Goal: Task Accomplishment & Management: Manage account settings

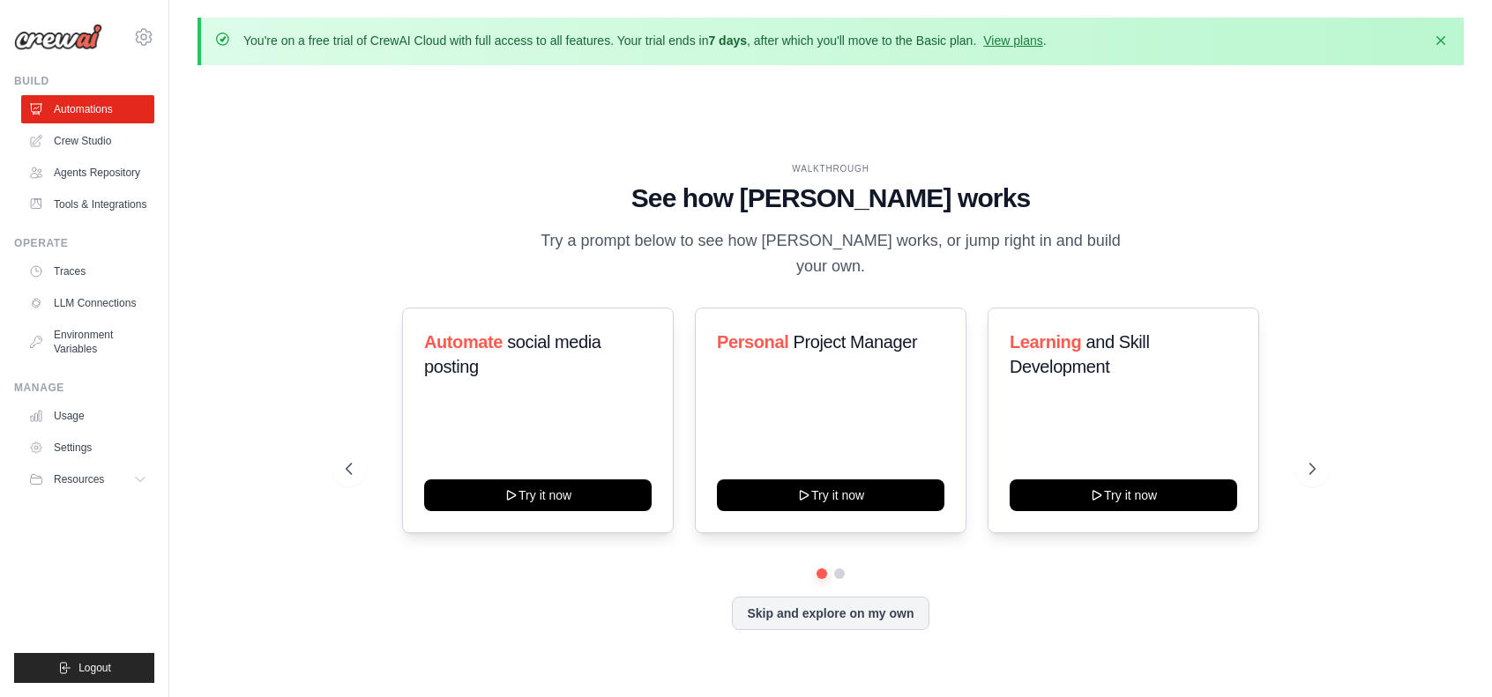
click at [825, 137] on div "WALKTHROUGH See how [PERSON_NAME] works Try a prompt below to see how [PERSON_N…" at bounding box center [830, 410] width 1266 height 662
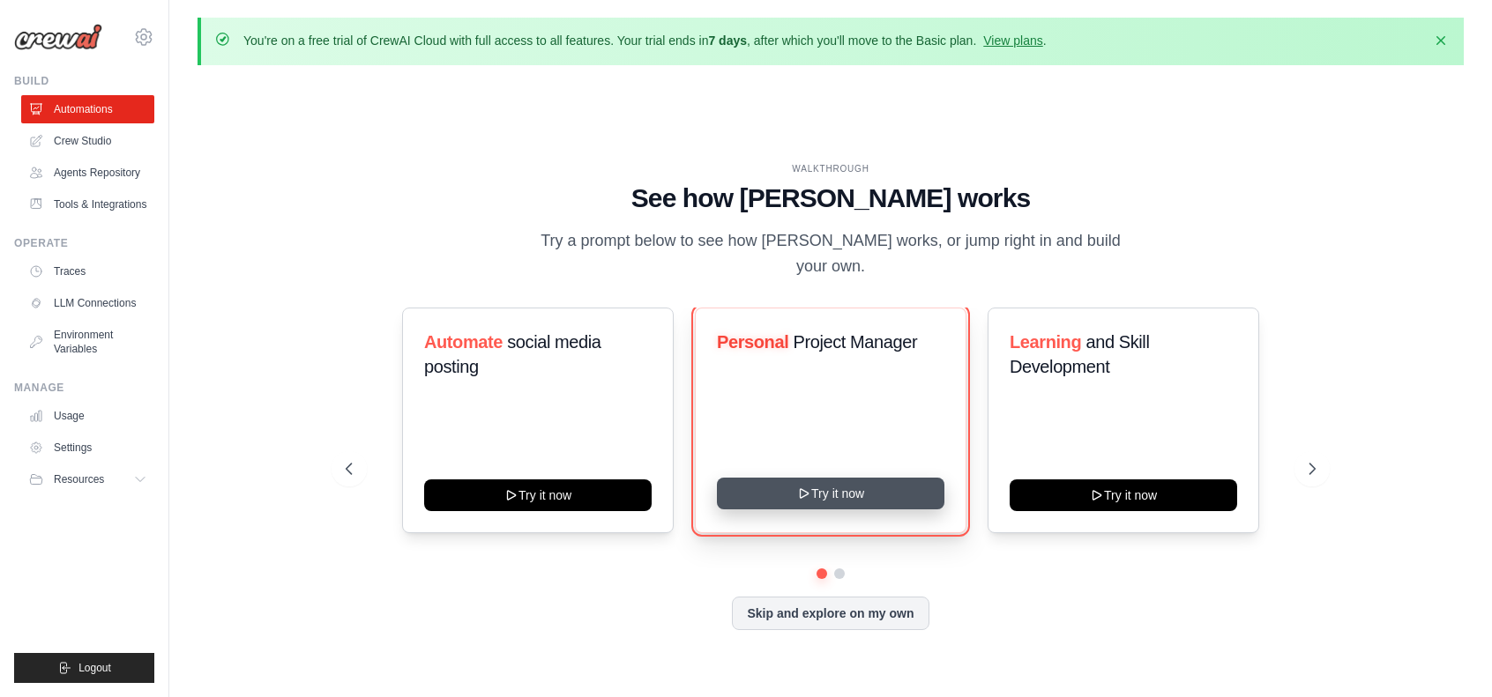
click at [829, 479] on button "Try it now" at bounding box center [830, 494] width 227 height 32
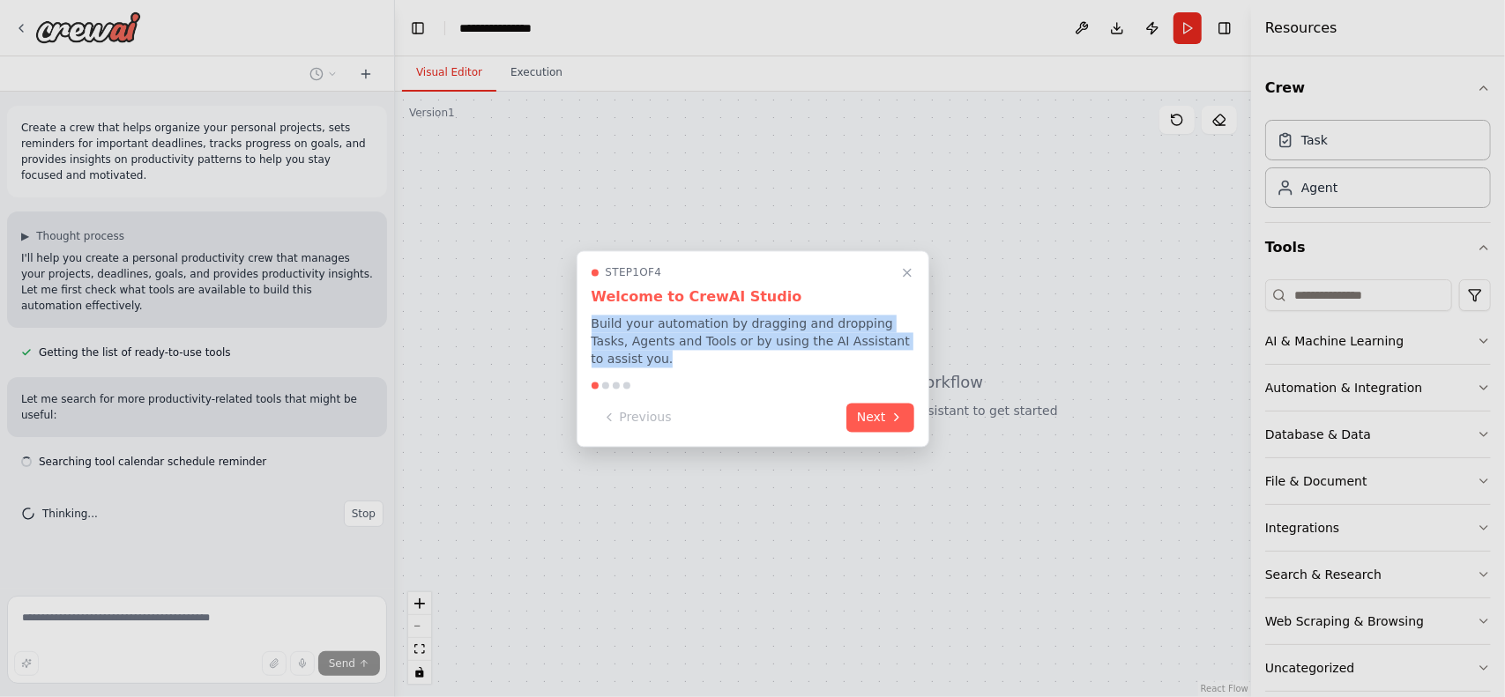
drag, startPoint x: 592, startPoint y: 334, endPoint x: 912, endPoint y: 354, distance: 320.6
click at [912, 354] on p "Build your automation by dragging and dropping Tasks, Agents and Tools or by us…" at bounding box center [753, 341] width 323 height 53
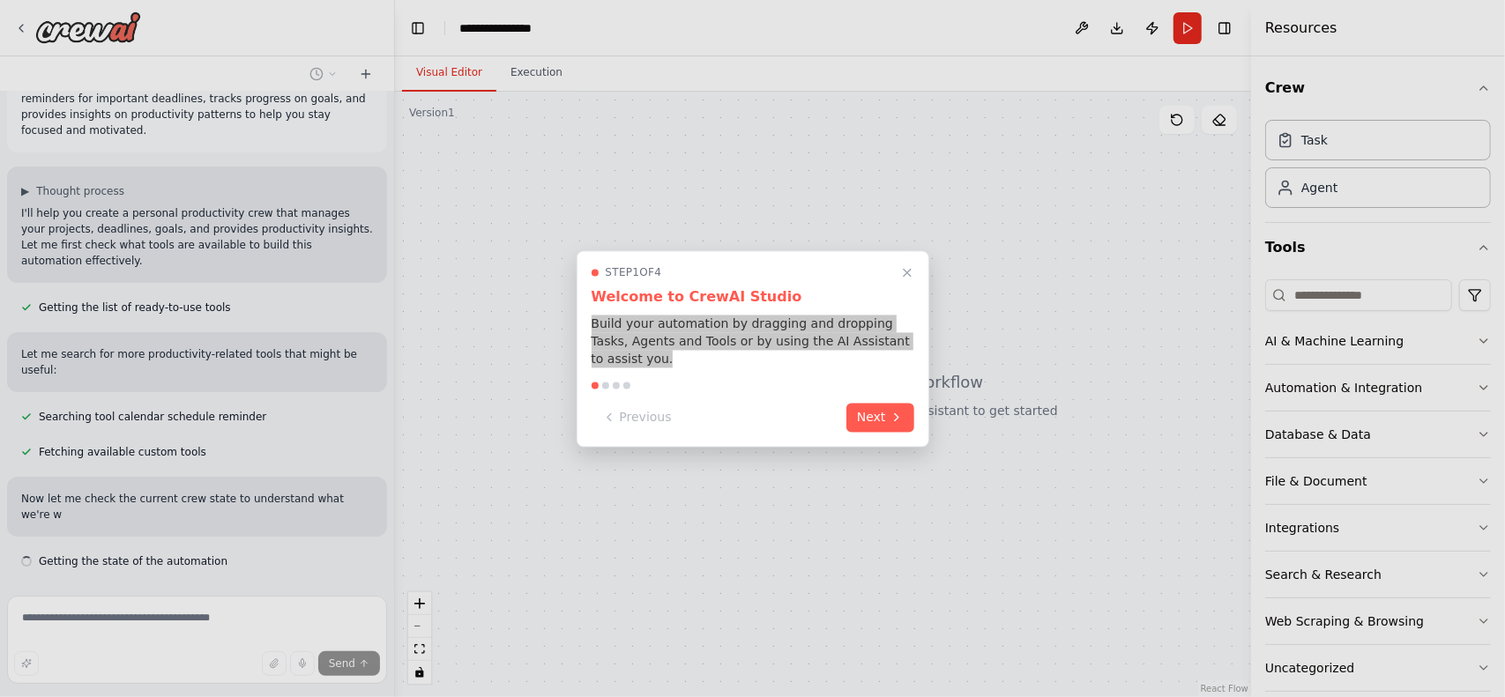
scroll to position [61, 0]
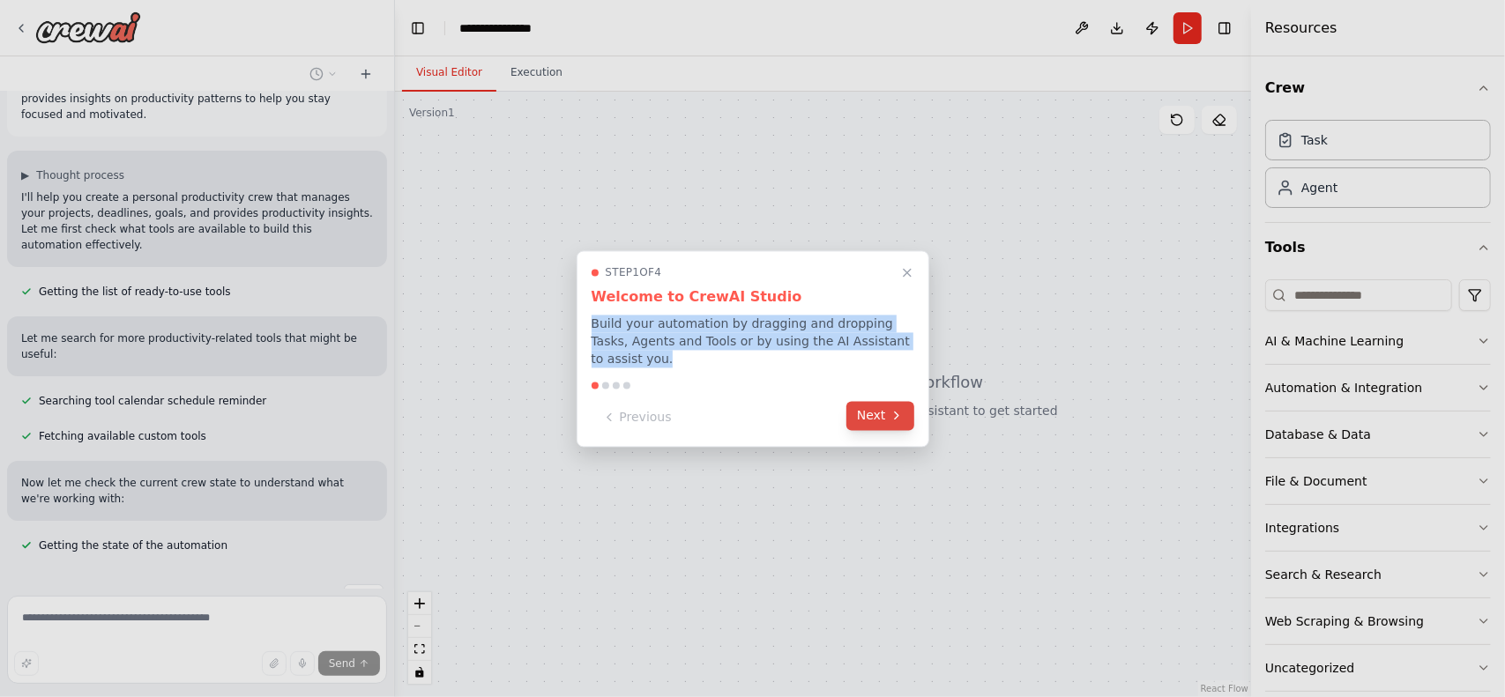
click at [880, 406] on button "Next" at bounding box center [880, 415] width 68 height 29
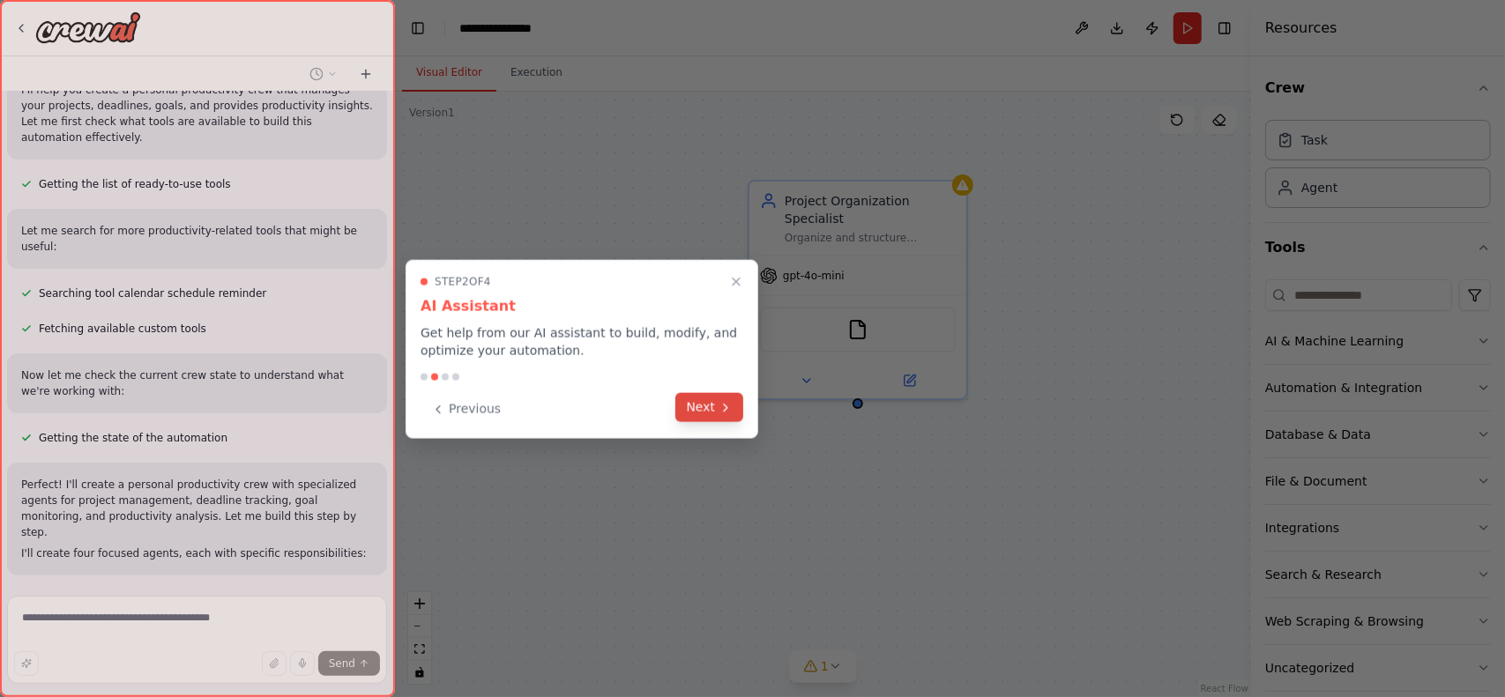
scroll to position [221, 0]
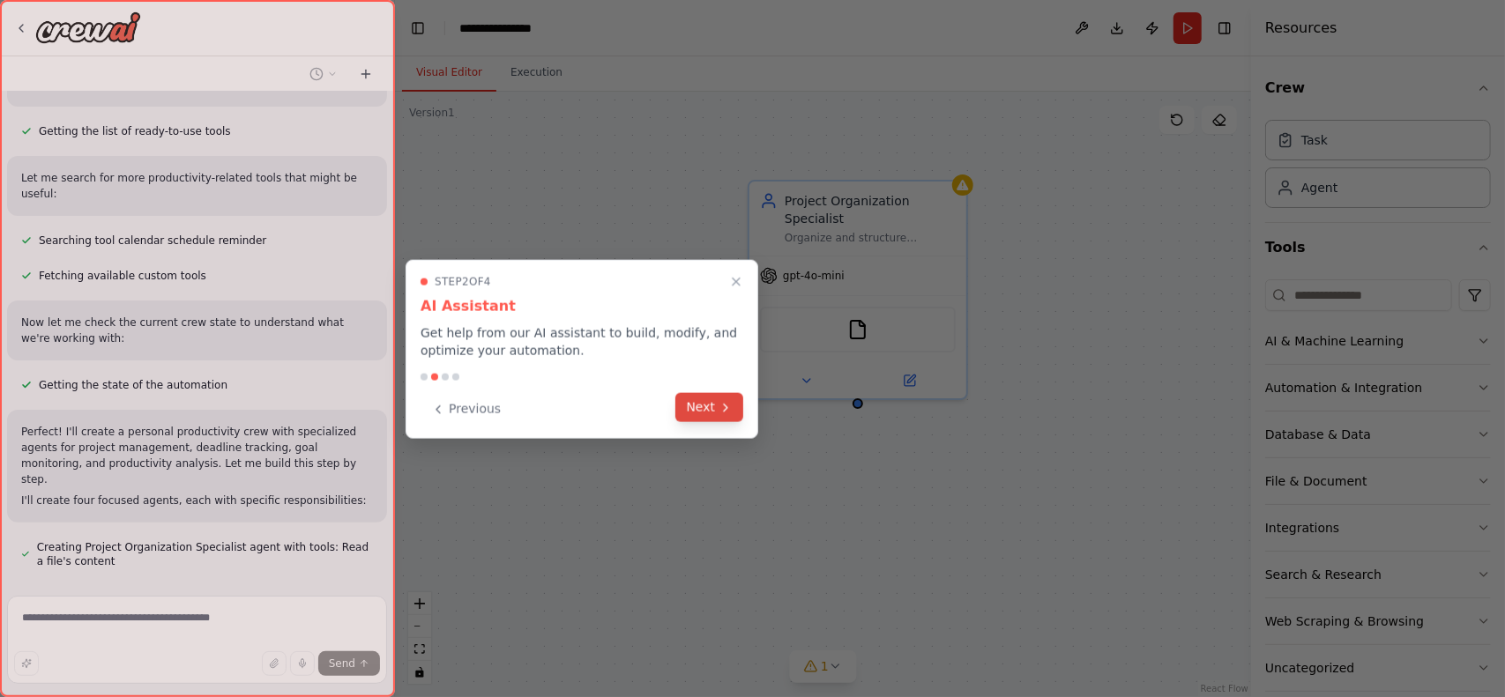
click at [709, 398] on button "Next" at bounding box center [709, 407] width 68 height 29
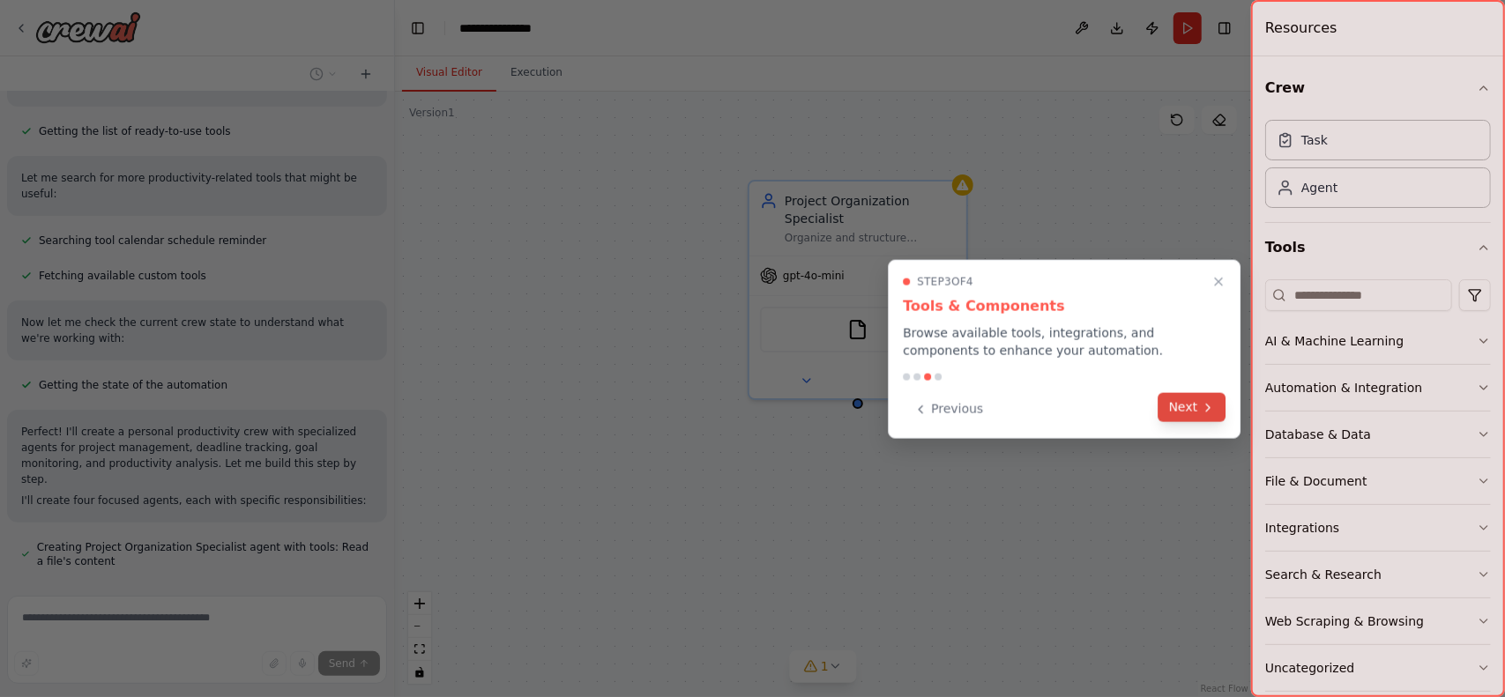
click at [1197, 406] on button "Next" at bounding box center [1192, 407] width 68 height 29
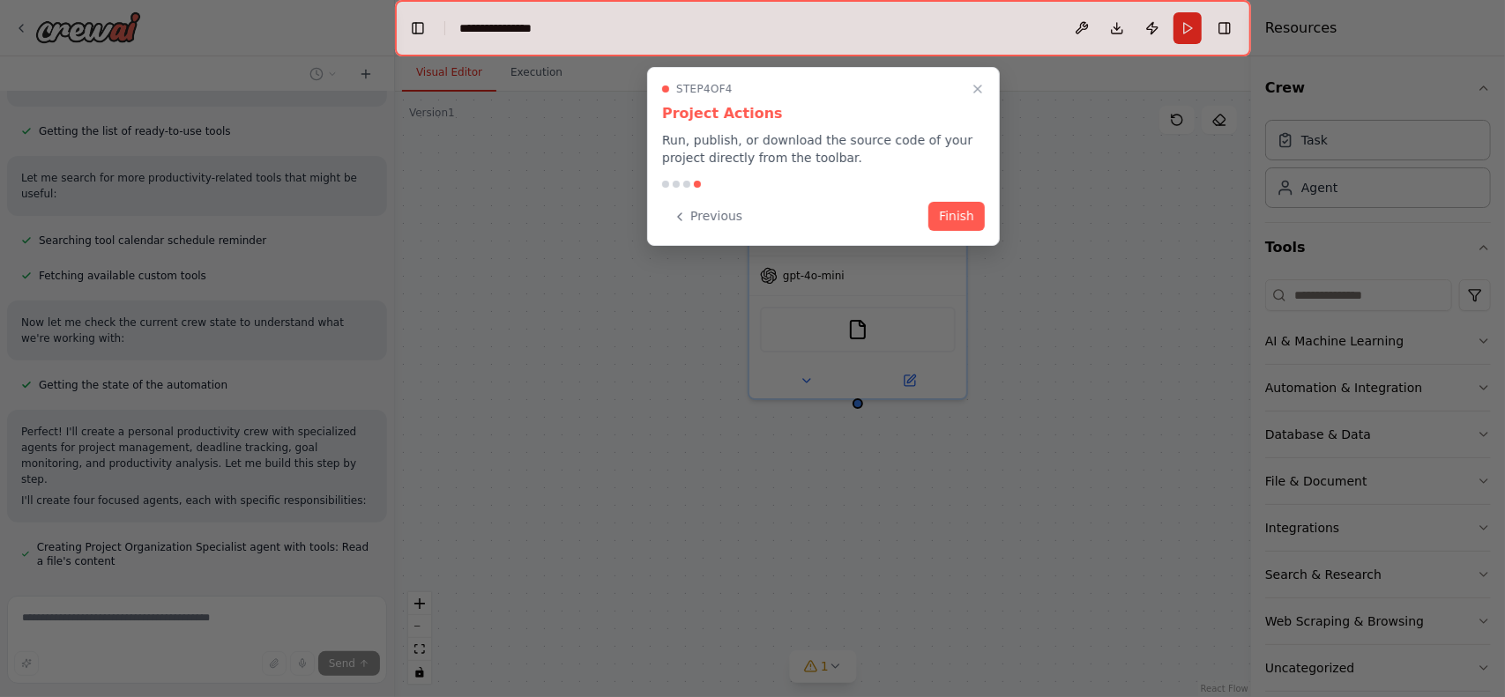
scroll to position [257, 0]
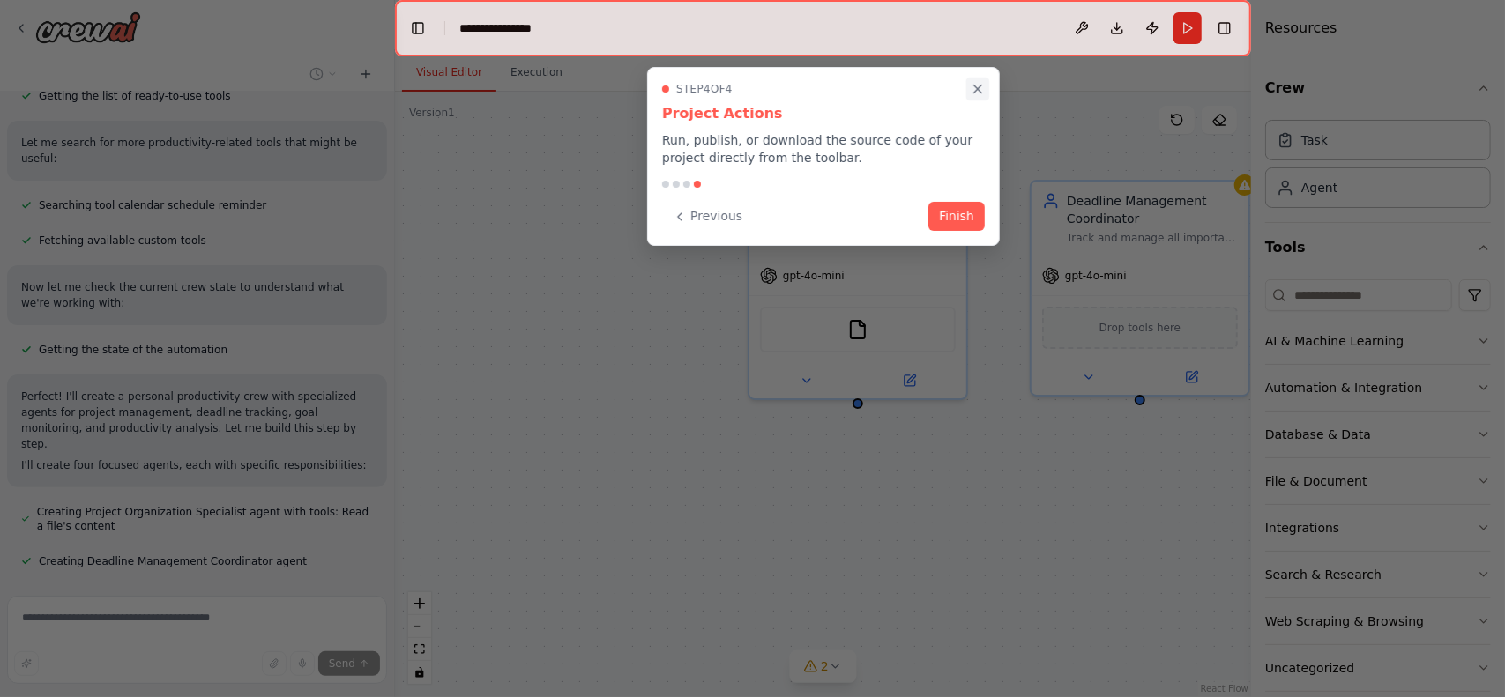
click at [969, 93] on button "Close walkthrough" at bounding box center [977, 89] width 23 height 23
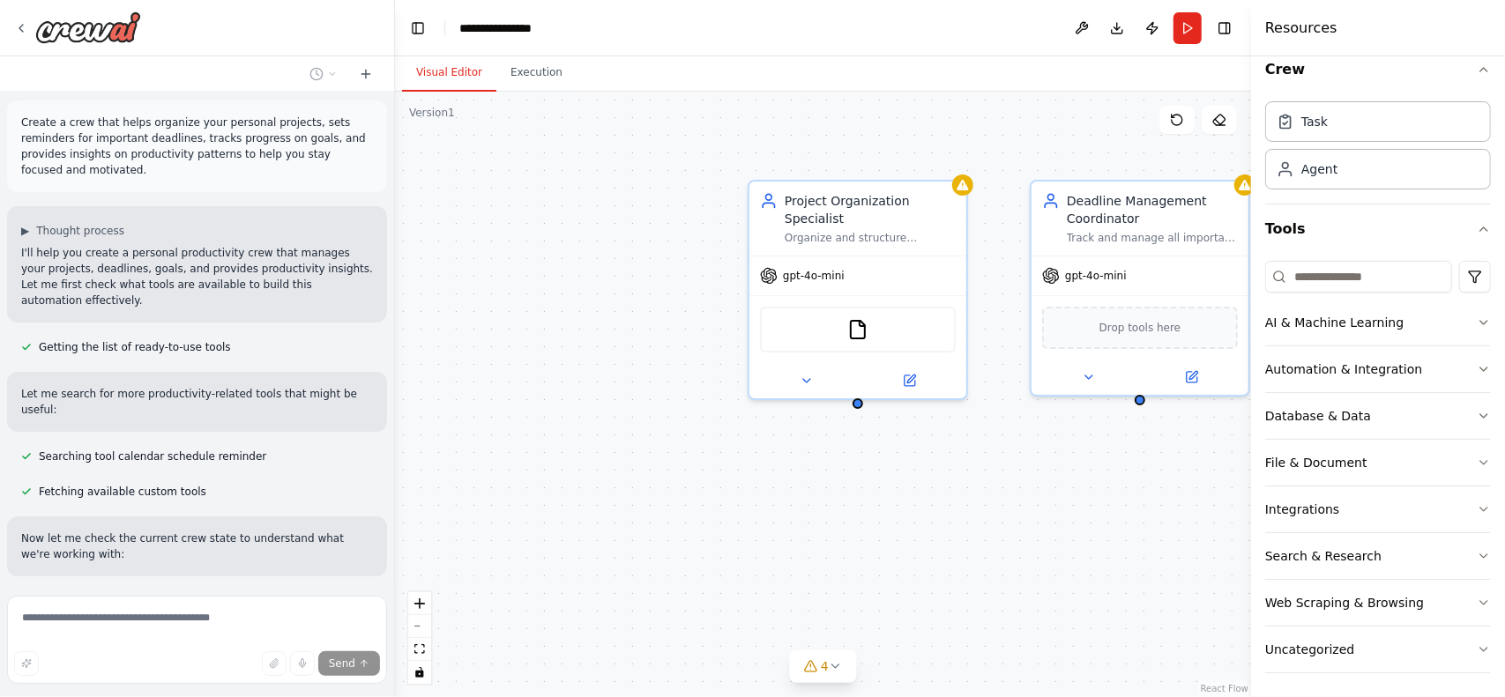
scroll to position [0, 0]
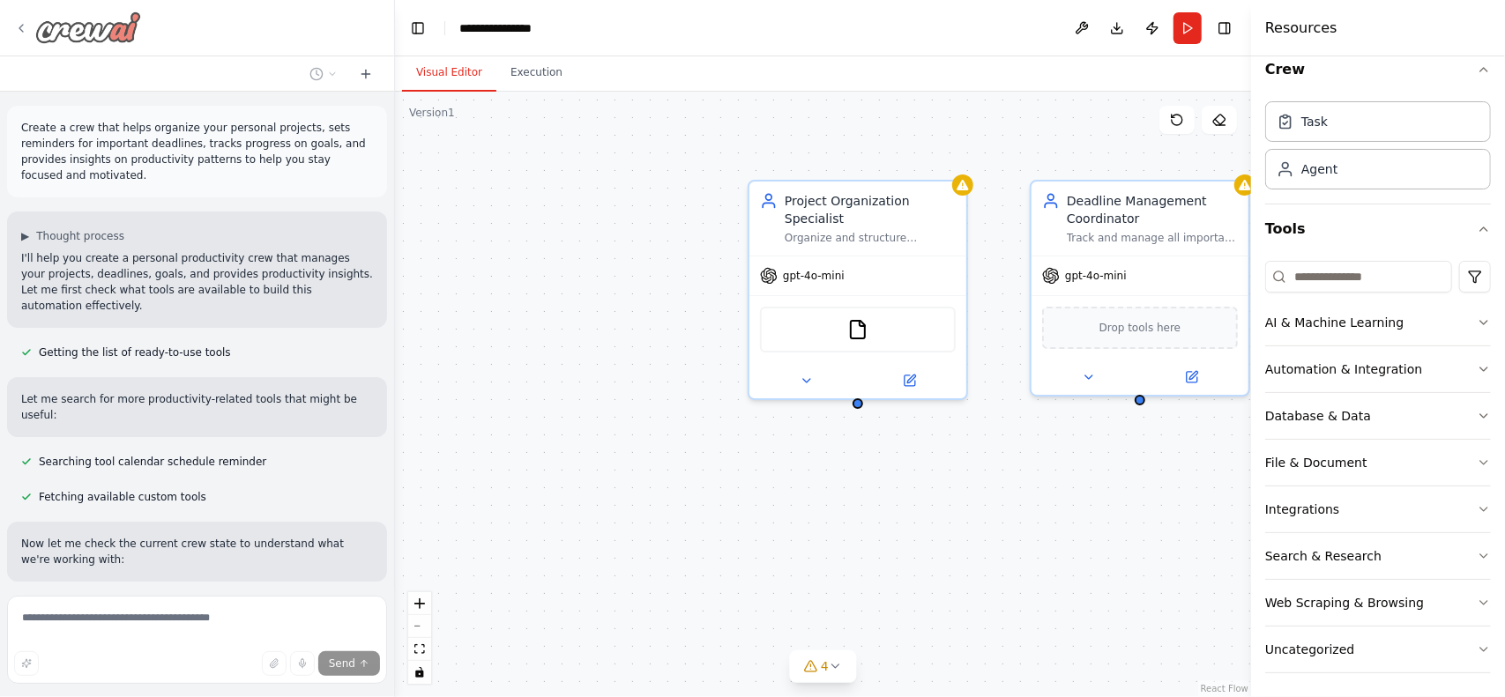
click at [37, 27] on img at bounding box center [88, 27] width 106 height 32
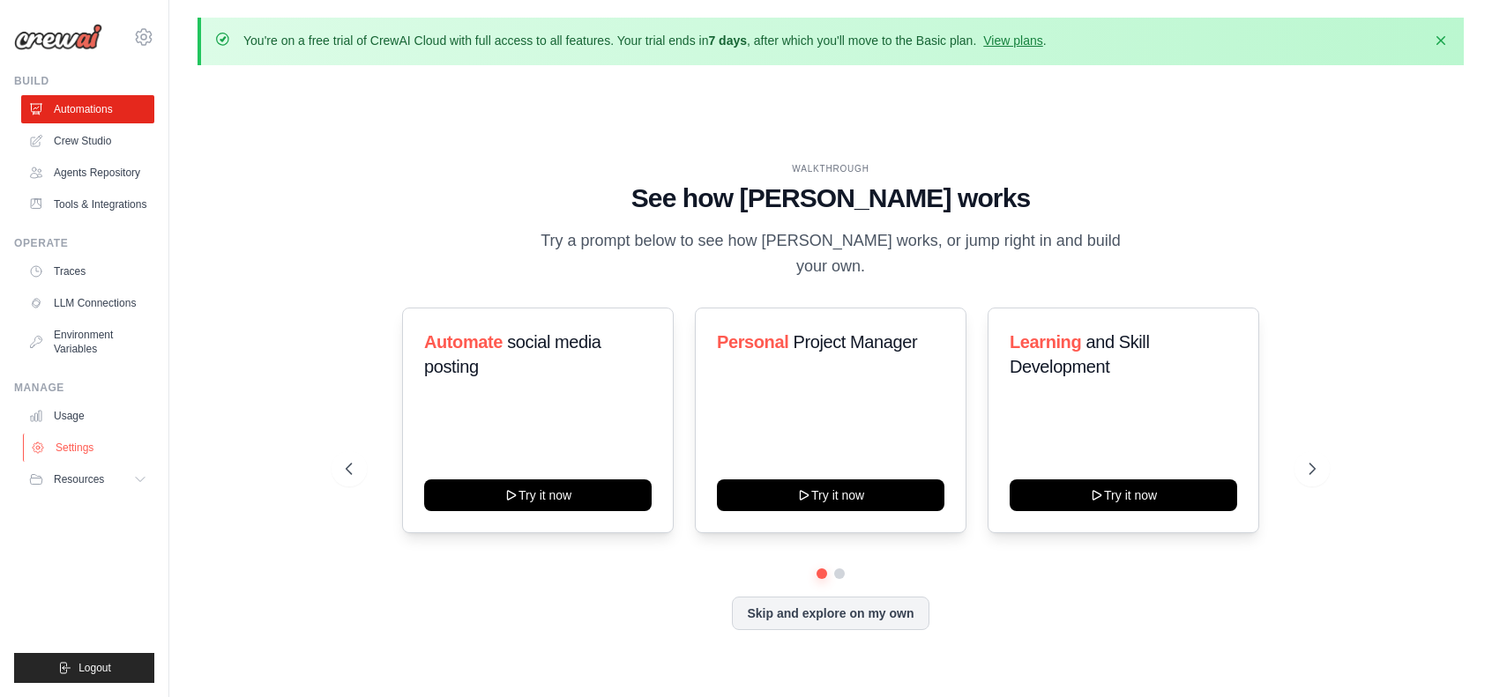
click at [89, 445] on link "Settings" at bounding box center [89, 448] width 133 height 28
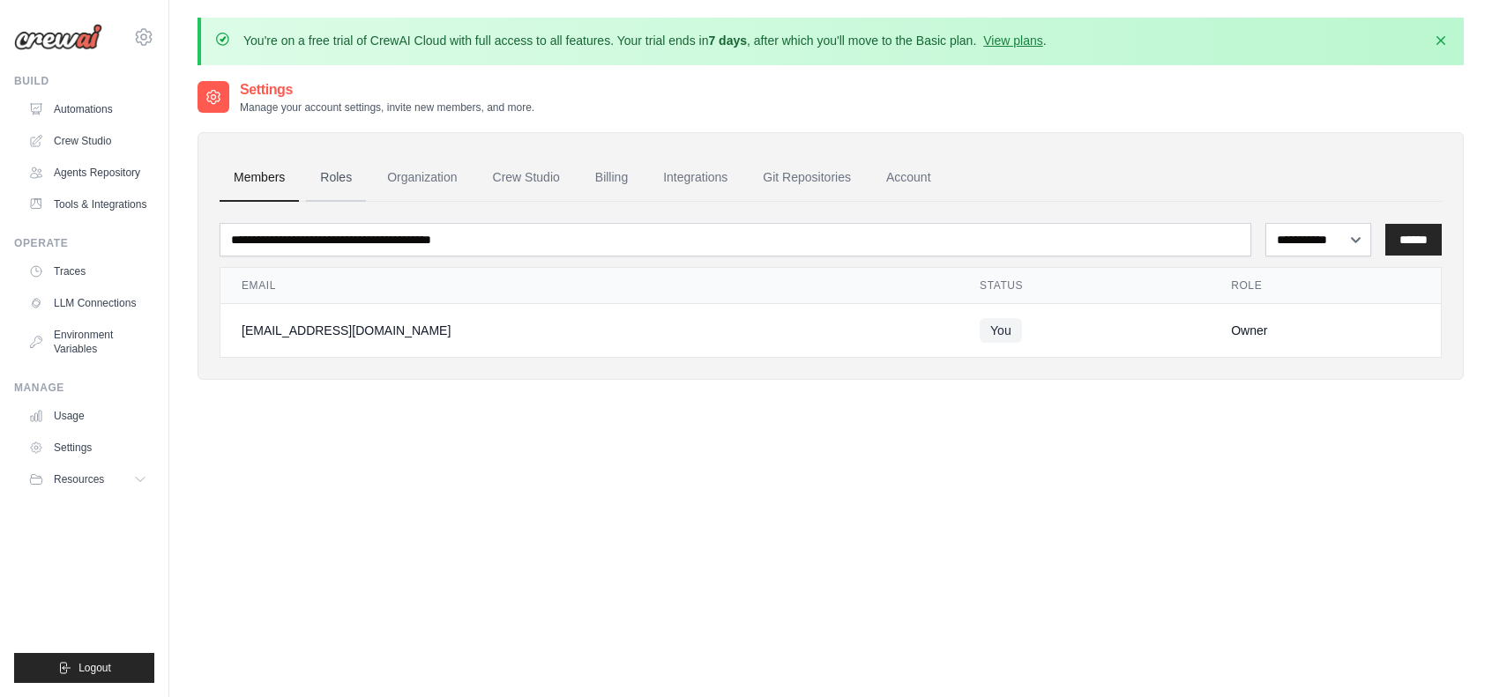
click at [335, 177] on link "Roles" at bounding box center [336, 178] width 60 height 48
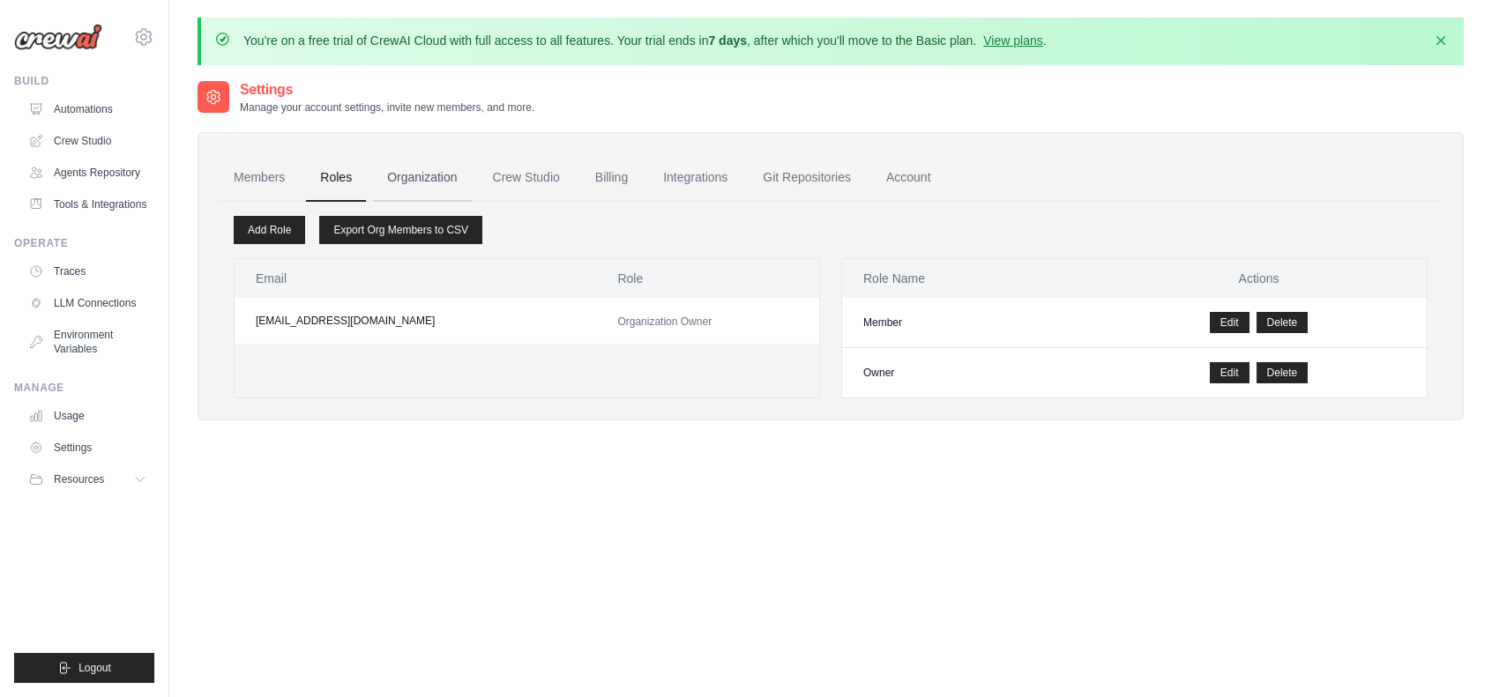
click at [402, 174] on link "Organization" at bounding box center [422, 178] width 98 height 48
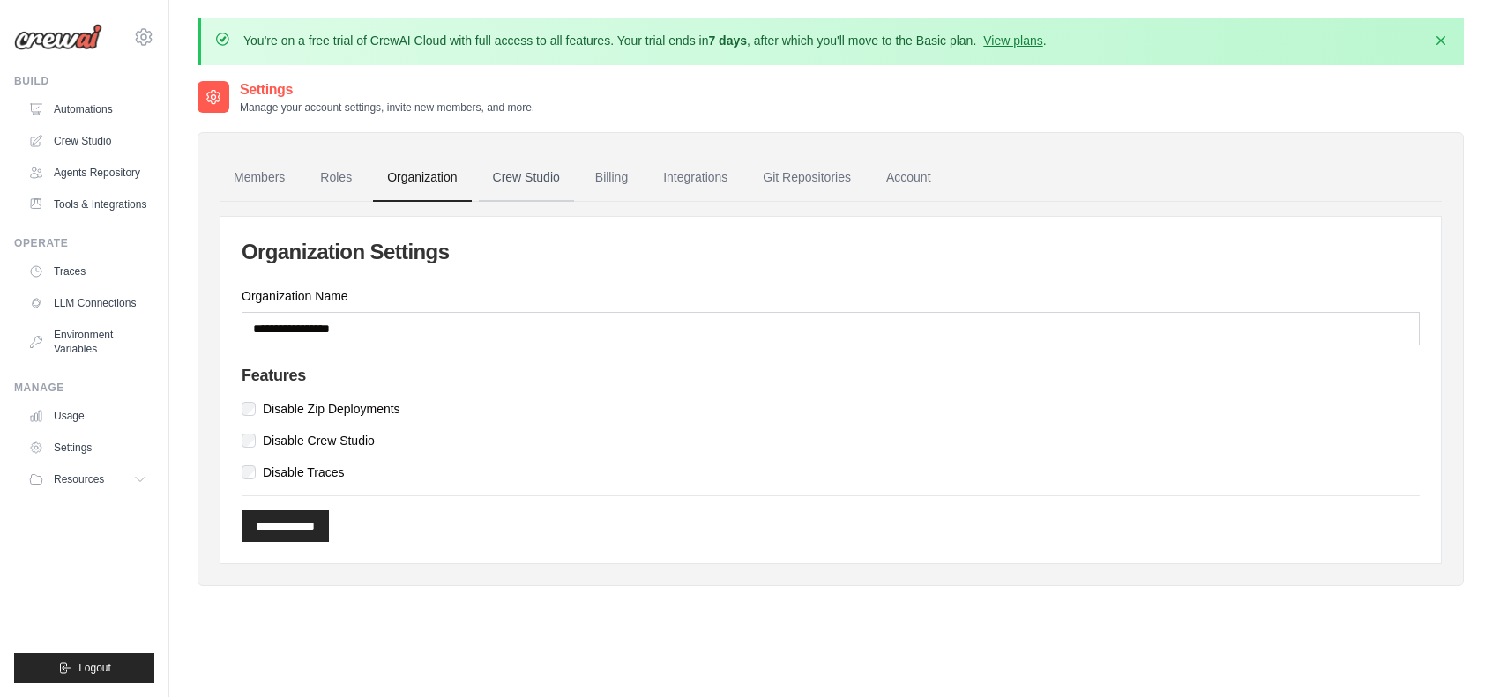
click at [505, 167] on link "Crew Studio" at bounding box center [526, 178] width 95 height 48
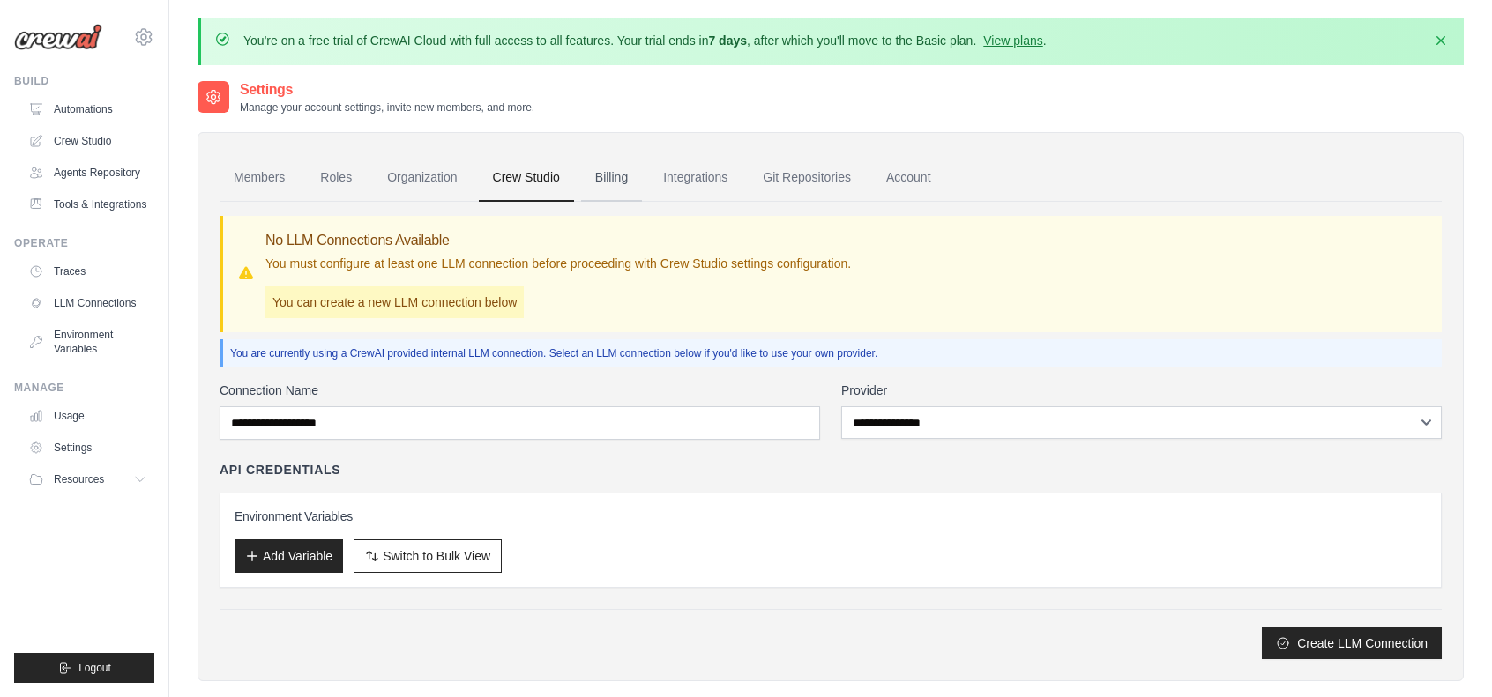
click at [615, 179] on link "Billing" at bounding box center [611, 178] width 61 height 48
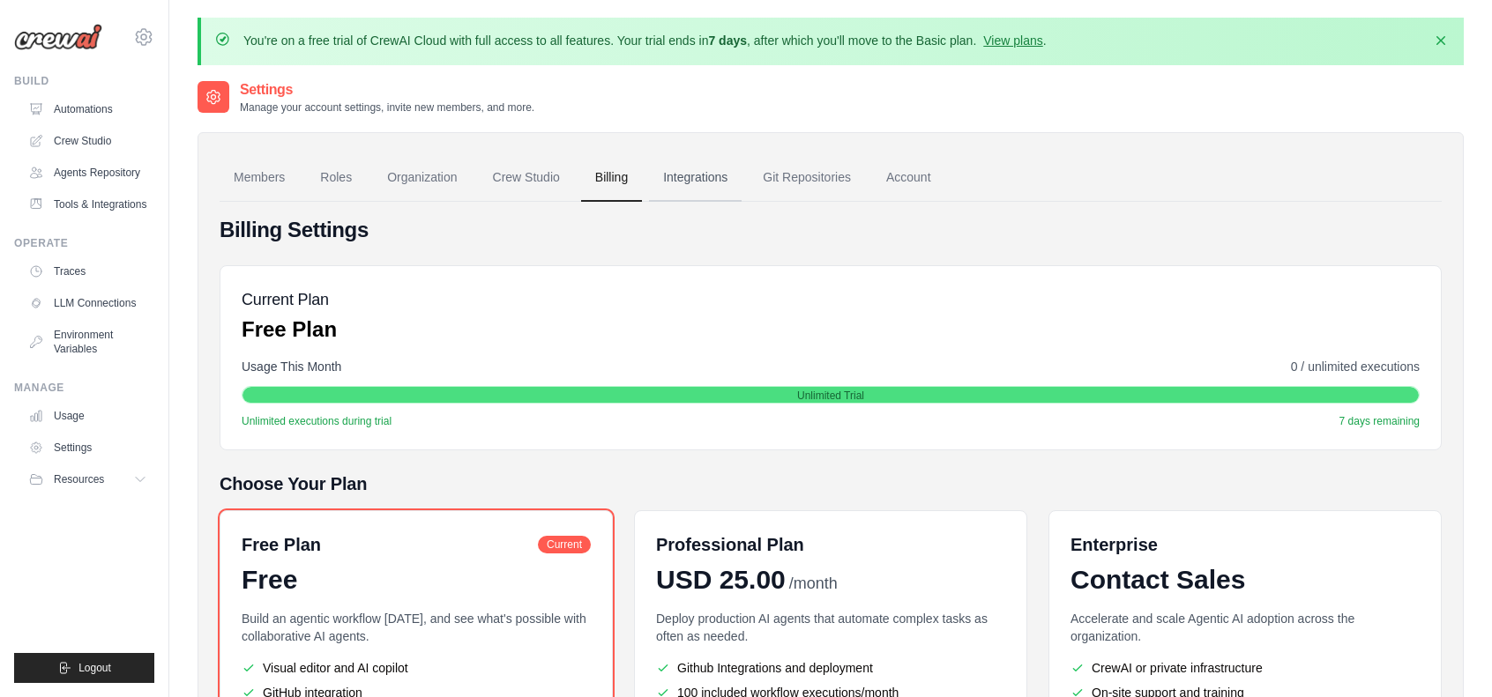
click at [716, 182] on link "Integrations" at bounding box center [695, 178] width 93 height 48
